Goal: Navigation & Orientation: Find specific page/section

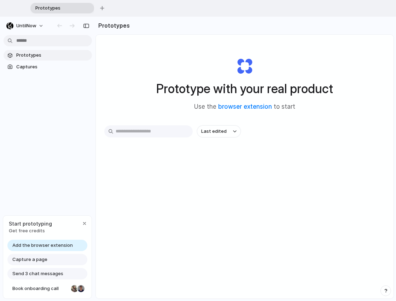
click at [149, 269] on div "Prototype with your real product Use the browser extension to start Last edited" at bounding box center [245, 194] width 298 height 318
click at [50, 66] on span "Captures" at bounding box center [52, 66] width 73 height 7
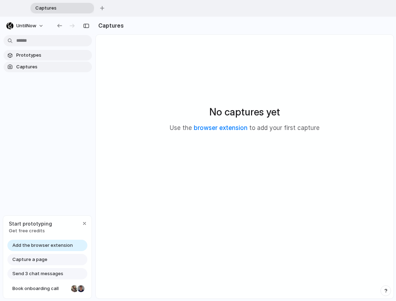
click at [44, 59] on link "Prototypes" at bounding box center [48, 55] width 88 height 11
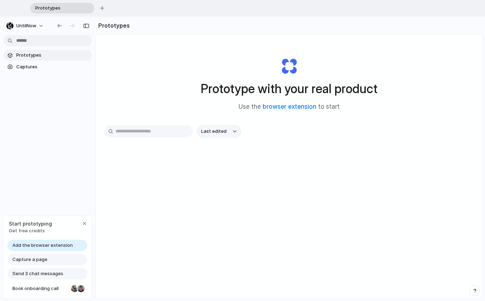
click at [226, 133] on button "Last edited" at bounding box center [219, 131] width 44 height 12
drag, startPoint x: 327, startPoint y: 126, endPoint x: 298, endPoint y: 110, distance: 33.4
click at [325, 125] on div "Last edited Last created Alphabetical" at bounding box center [242, 150] width 485 height 301
click at [163, 88] on div "Prototype with your real product Use the browser extension to start" at bounding box center [289, 81] width 283 height 76
click at [52, 64] on span "Captures" at bounding box center [52, 66] width 73 height 7
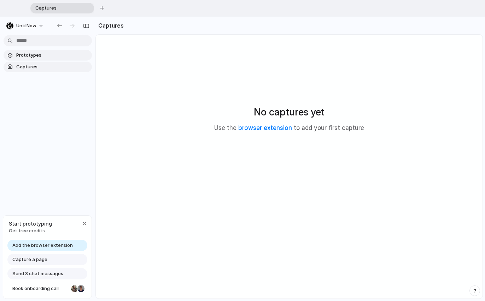
click at [48, 58] on span "Prototypes" at bounding box center [52, 55] width 73 height 7
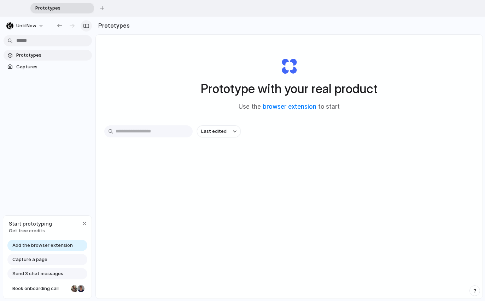
click at [87, 25] on div "button" at bounding box center [86, 25] width 6 height 5
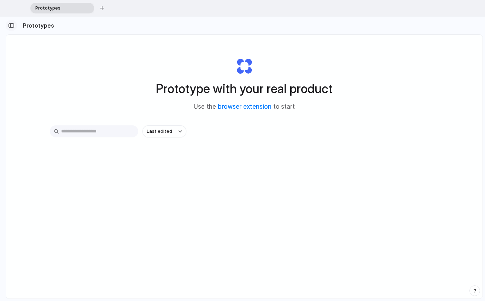
click at [12, 24] on div "button" at bounding box center [11, 25] width 6 height 5
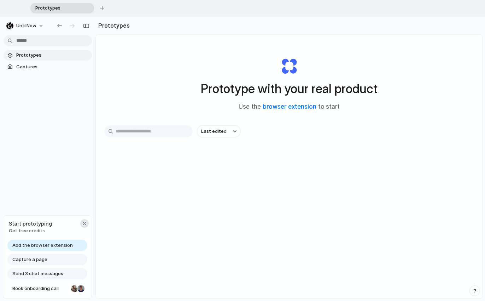
click at [87, 223] on div "button" at bounding box center [85, 223] width 6 height 6
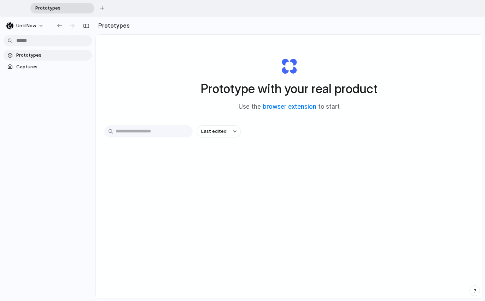
click at [208, 204] on div "Prototype with your real product Use the browser extension to start Last edited" at bounding box center [289, 194] width 387 height 318
drag, startPoint x: 443, startPoint y: 222, endPoint x: 231, endPoint y: 129, distance: 231.6
click at [396, 220] on div "Prototype with your real product Use the browser extension to start Last edited" at bounding box center [289, 194] width 387 height 318
click at [100, 7] on div "button" at bounding box center [102, 8] width 4 height 4
click at [78, 9] on span "Prototypes" at bounding box center [58, 8] width 50 height 7
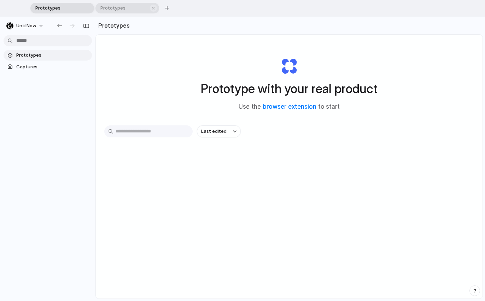
click at [115, 10] on span "Prototypes" at bounding box center [123, 8] width 50 height 7
click at [152, 8] on div "button" at bounding box center [153, 8] width 5 height 5
click at [72, 108] on div "Prototypes Captures" at bounding box center [48, 91] width 96 height 148
click at [88, 25] on div "button" at bounding box center [86, 25] width 6 height 5
